Goal: Complete application form: Complete application form

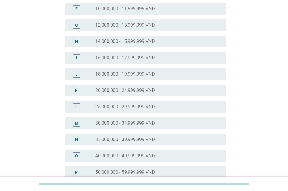
scroll to position [146, 0]
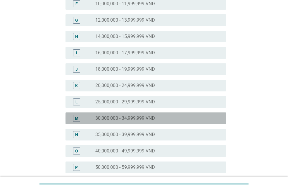
click at [84, 116] on div "M" at bounding box center [82, 118] width 25 height 7
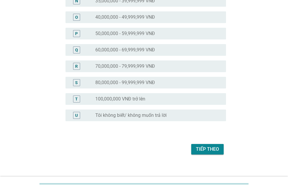
scroll to position [285, 0]
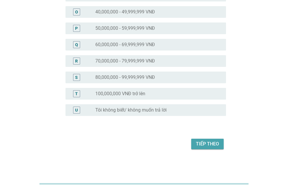
click at [196, 141] on div "Tiếp theo" at bounding box center [207, 143] width 23 height 7
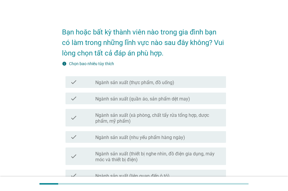
scroll to position [0, 0]
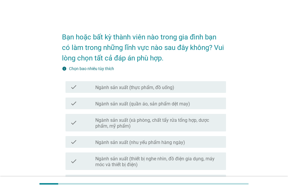
click at [169, 102] on label "Ngành sản xuất (quần áo, sản phẩm dệt may)" at bounding box center [142, 104] width 95 height 6
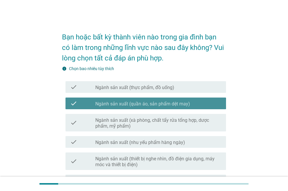
click at [162, 103] on label "Ngành sản xuất (quần áo, sản phẩm dệt may)" at bounding box center [142, 104] width 95 height 6
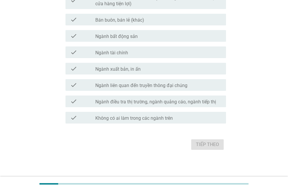
scroll to position [326, 0]
click at [159, 119] on label "Không có ai làm trong các ngành trên" at bounding box center [133, 118] width 77 height 6
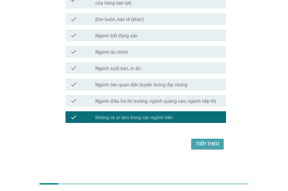
click at [211, 146] on div "Tiếp theo" at bounding box center [207, 143] width 23 height 7
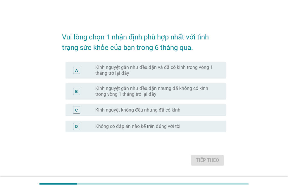
click at [165, 68] on label "Kinh nguyệt gần như đều đặn và đã có kinh trong vòng 1 tháng trở lại đây" at bounding box center [155, 71] width 121 height 12
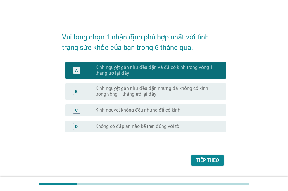
click at [208, 160] on div "Tiếp theo" at bounding box center [207, 160] width 23 height 7
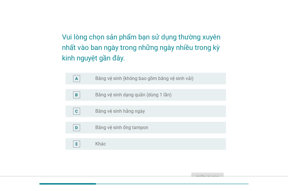
click at [143, 112] on label "Băng vệ sinh hằng ngày" at bounding box center [120, 111] width 50 height 6
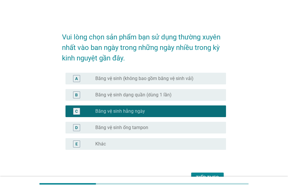
click at [205, 174] on div "Tiếp theo" at bounding box center [207, 177] width 23 height 7
